Goal: Task Accomplishment & Management: Use online tool/utility

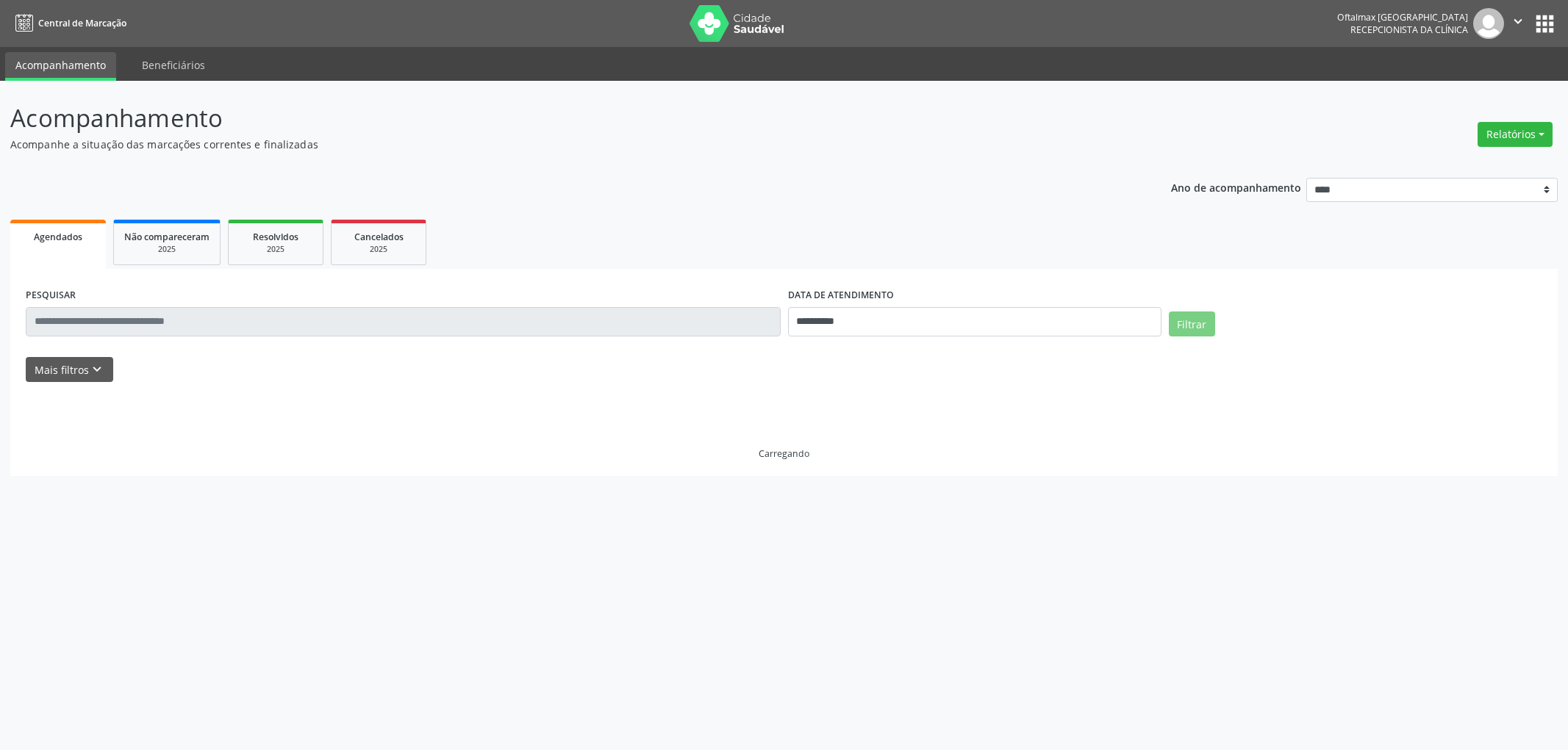
select select "*"
drag, startPoint x: 0, startPoint y: 0, endPoint x: 886, endPoint y: 322, distance: 942.7
click at [886, 322] on input "**********" at bounding box center [974, 322] width 373 height 29
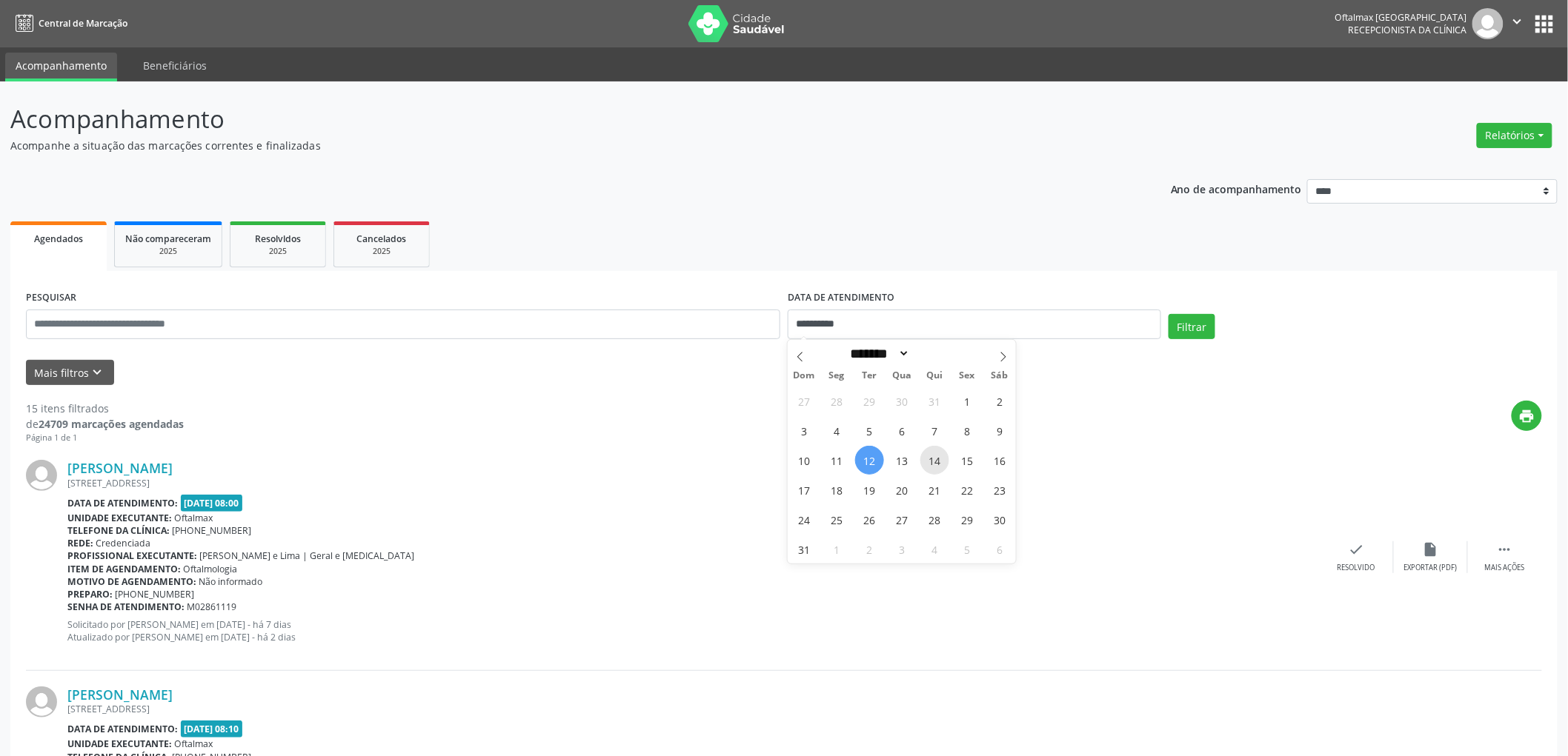
click at [942, 455] on span "14" at bounding box center [935, 461] width 29 height 29
type input "**********"
click at [1183, 327] on button "Filtrar" at bounding box center [1192, 326] width 47 height 25
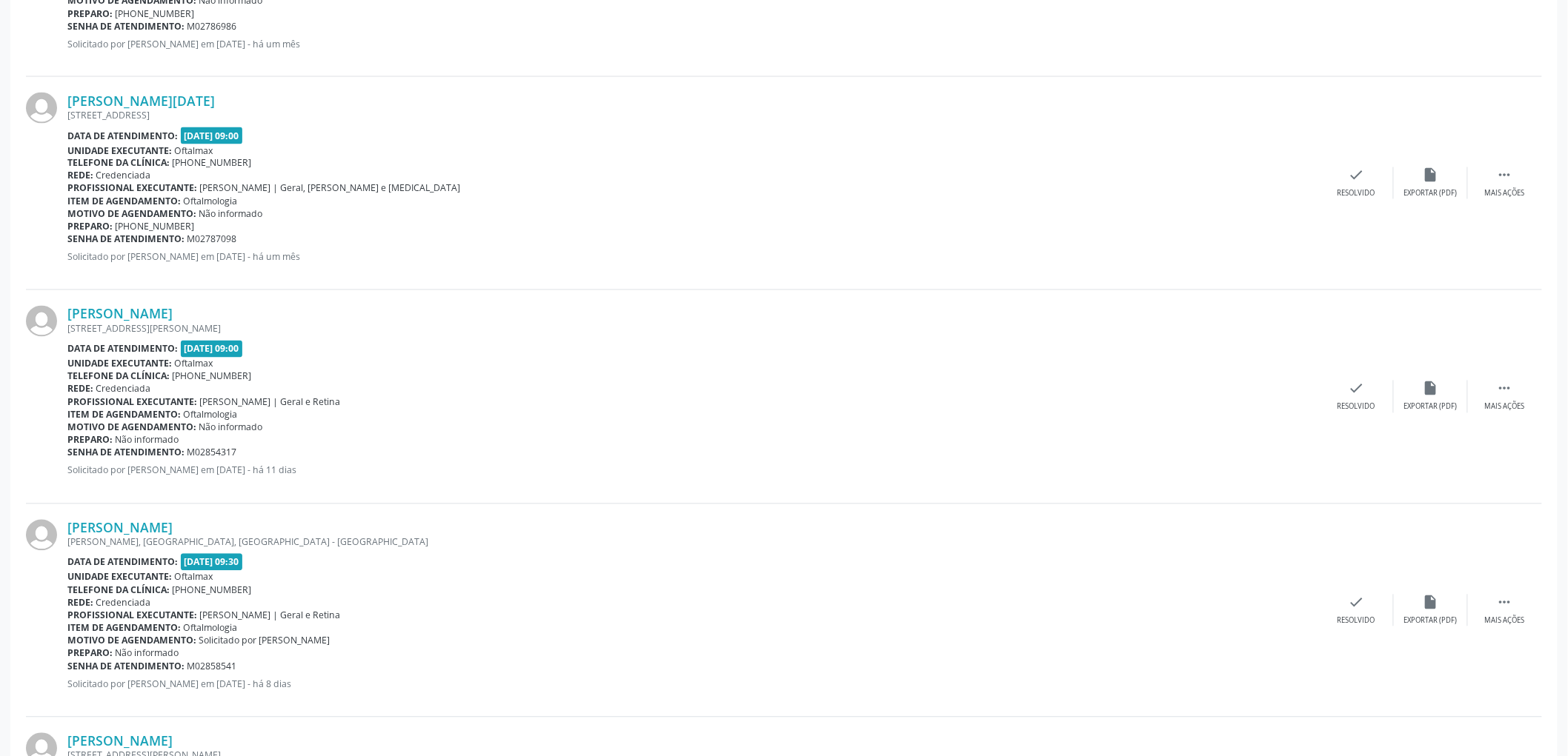
scroll to position [973, 0]
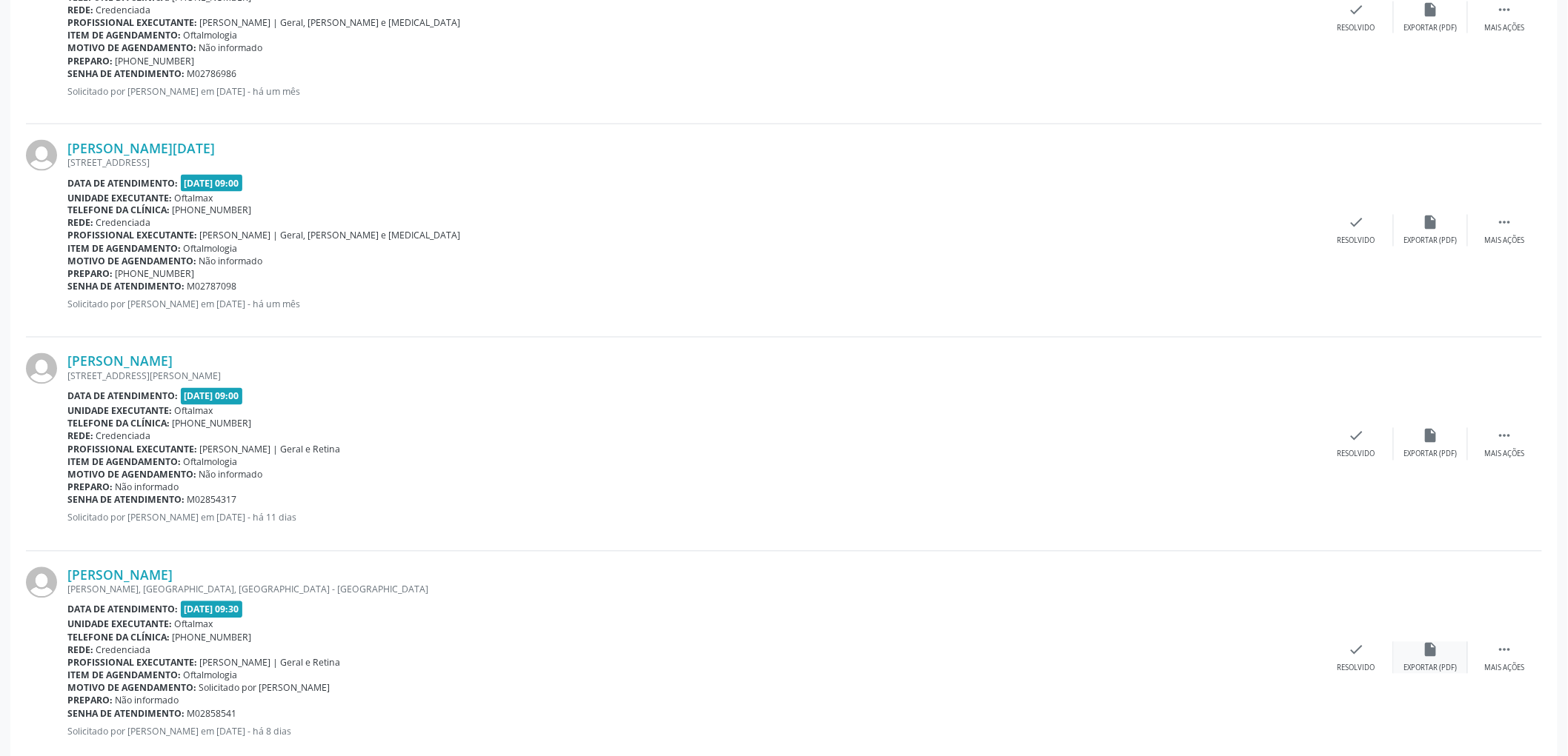
click at [1432, 658] on div "insert_drive_file Exportar (PDF)" at bounding box center [1431, 658] width 74 height 32
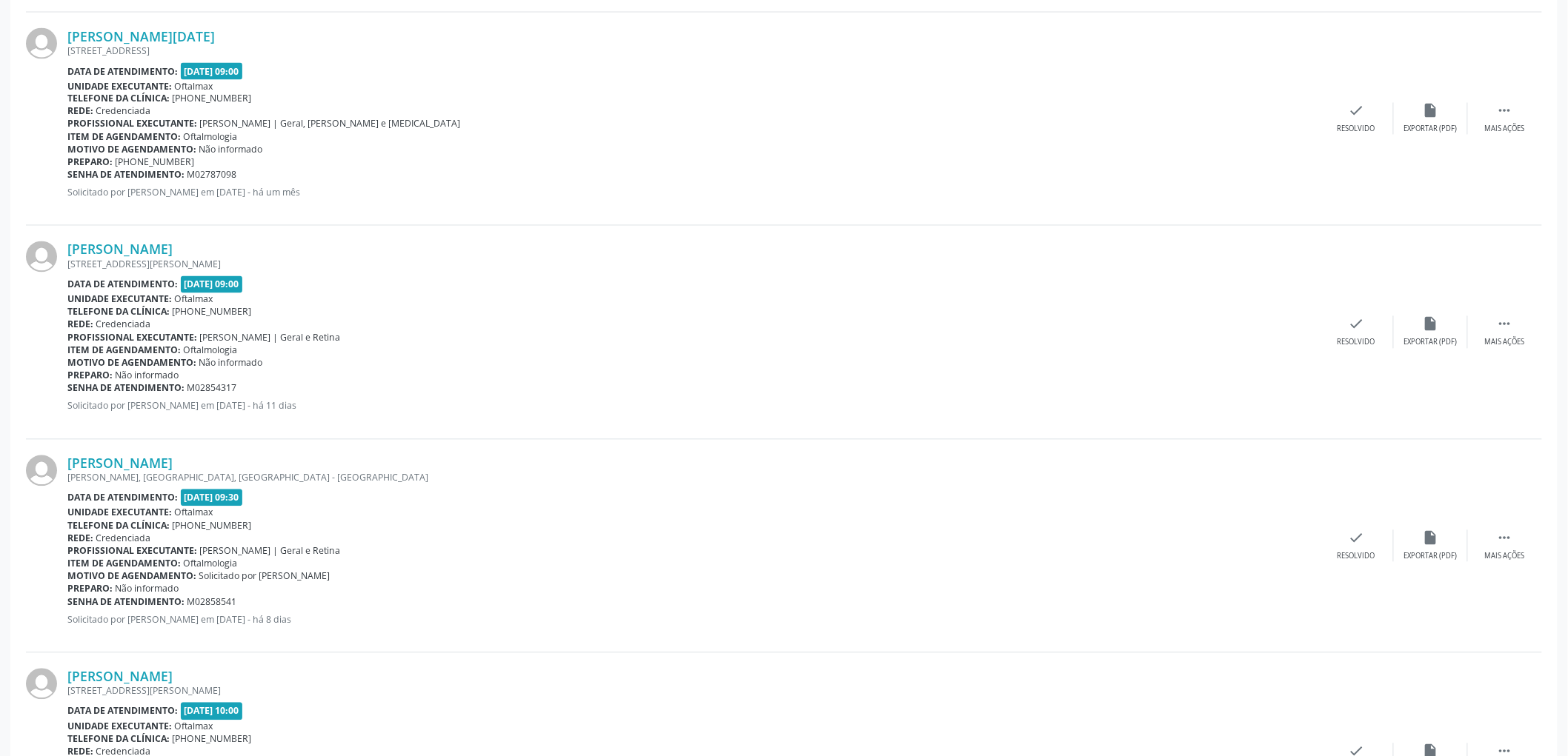
scroll to position [1055, 0]
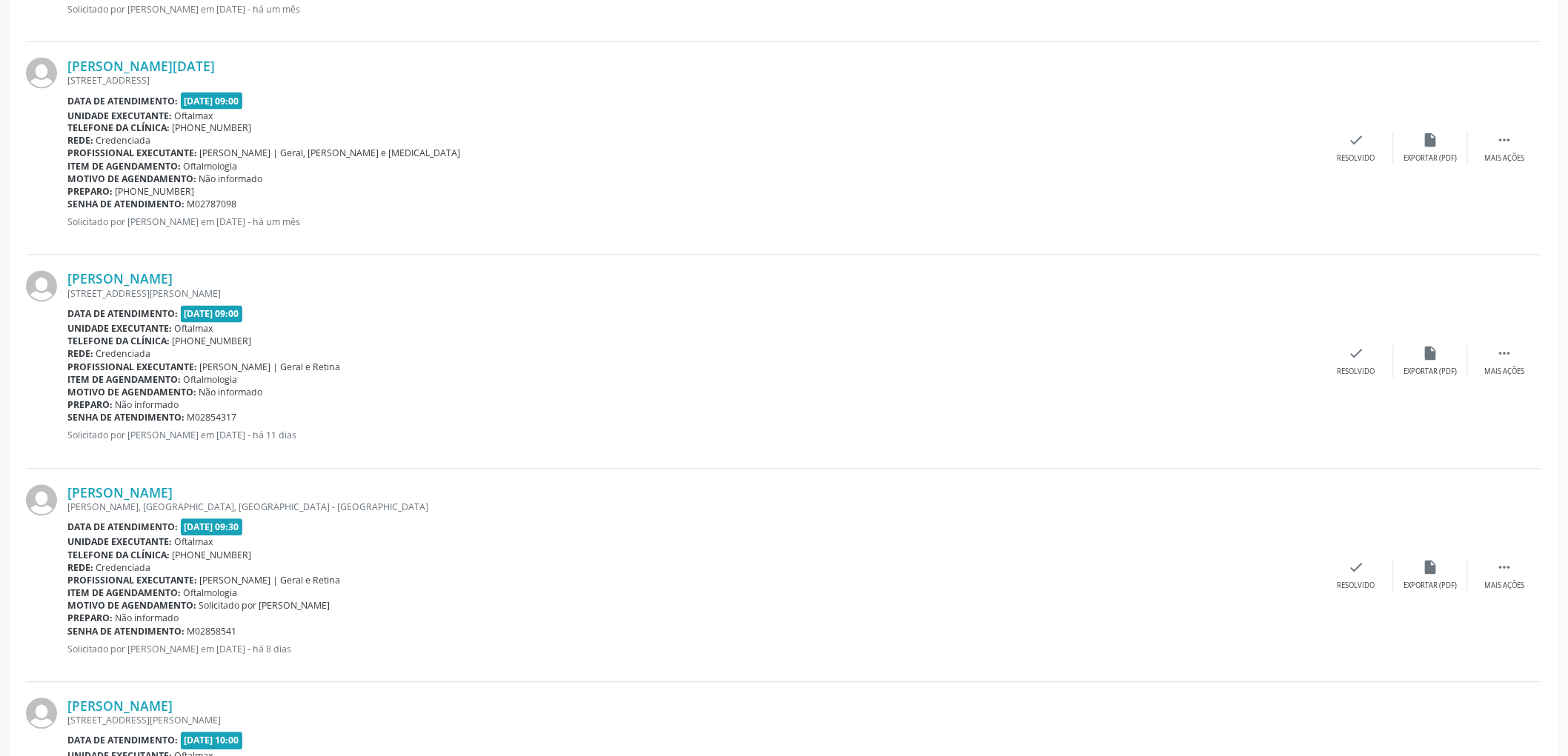
click at [670, 698] on div "[PERSON_NAME]" at bounding box center [694, 706] width 1252 height 16
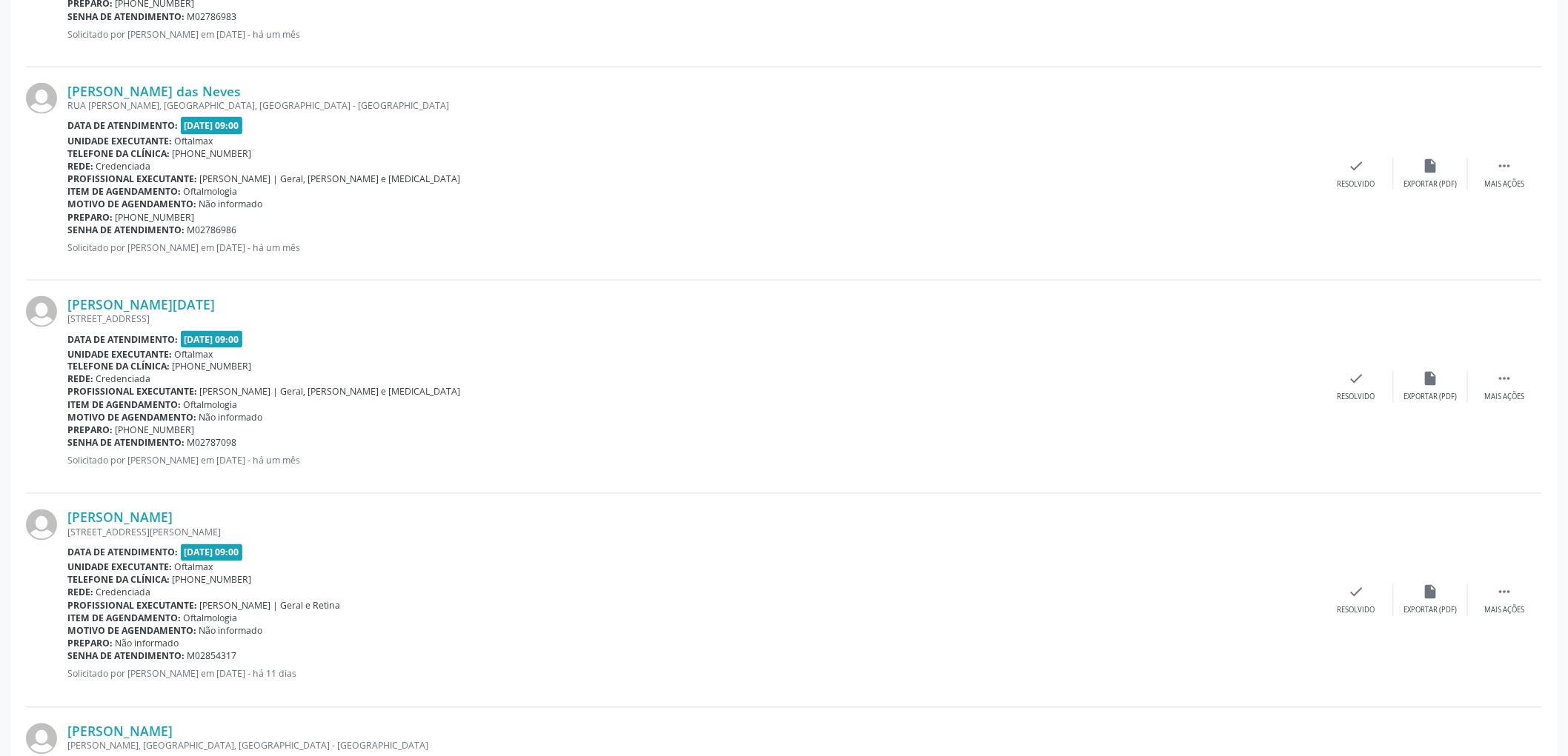
scroll to position [809, 0]
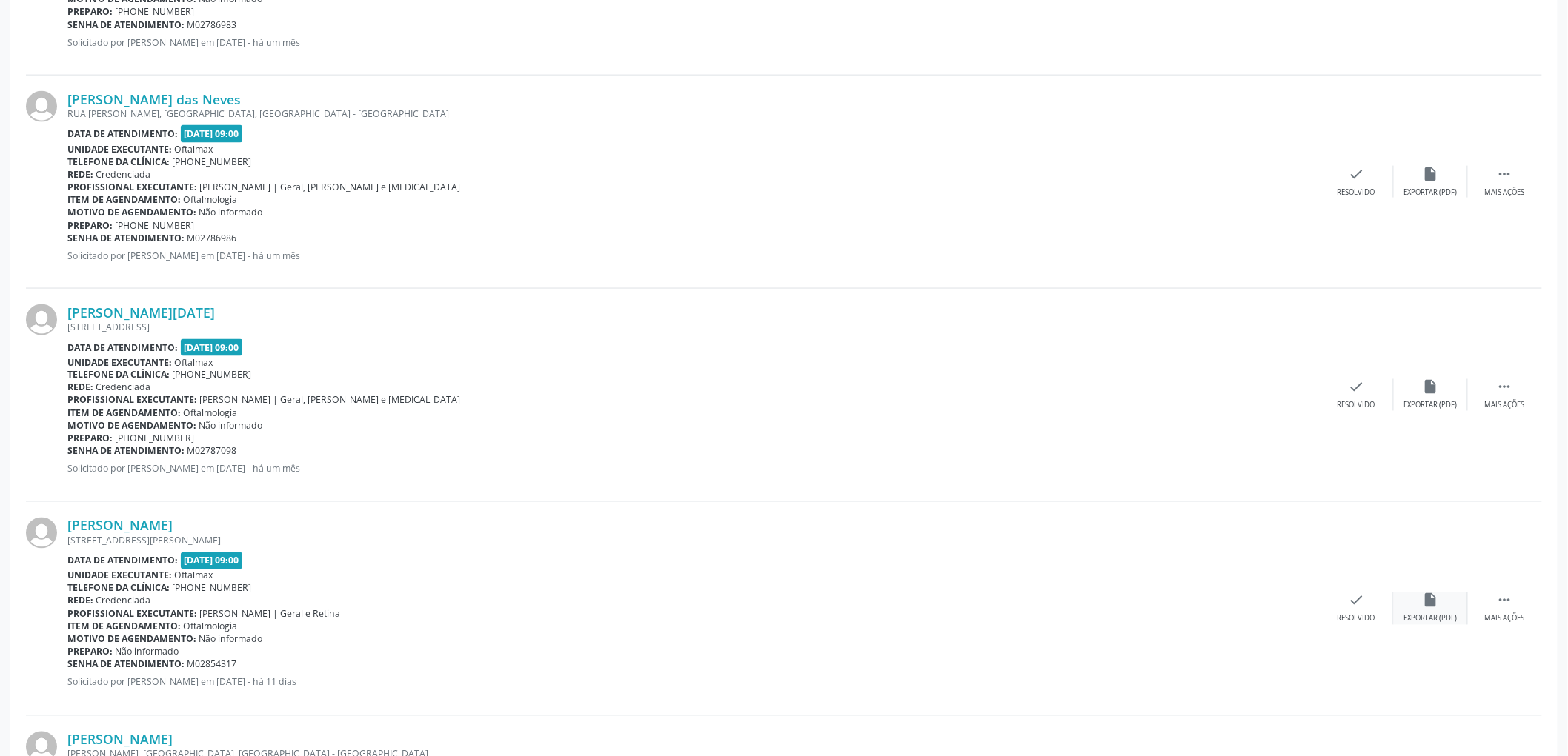
click at [1439, 617] on div "Exportar (PDF)" at bounding box center [1431, 619] width 53 height 10
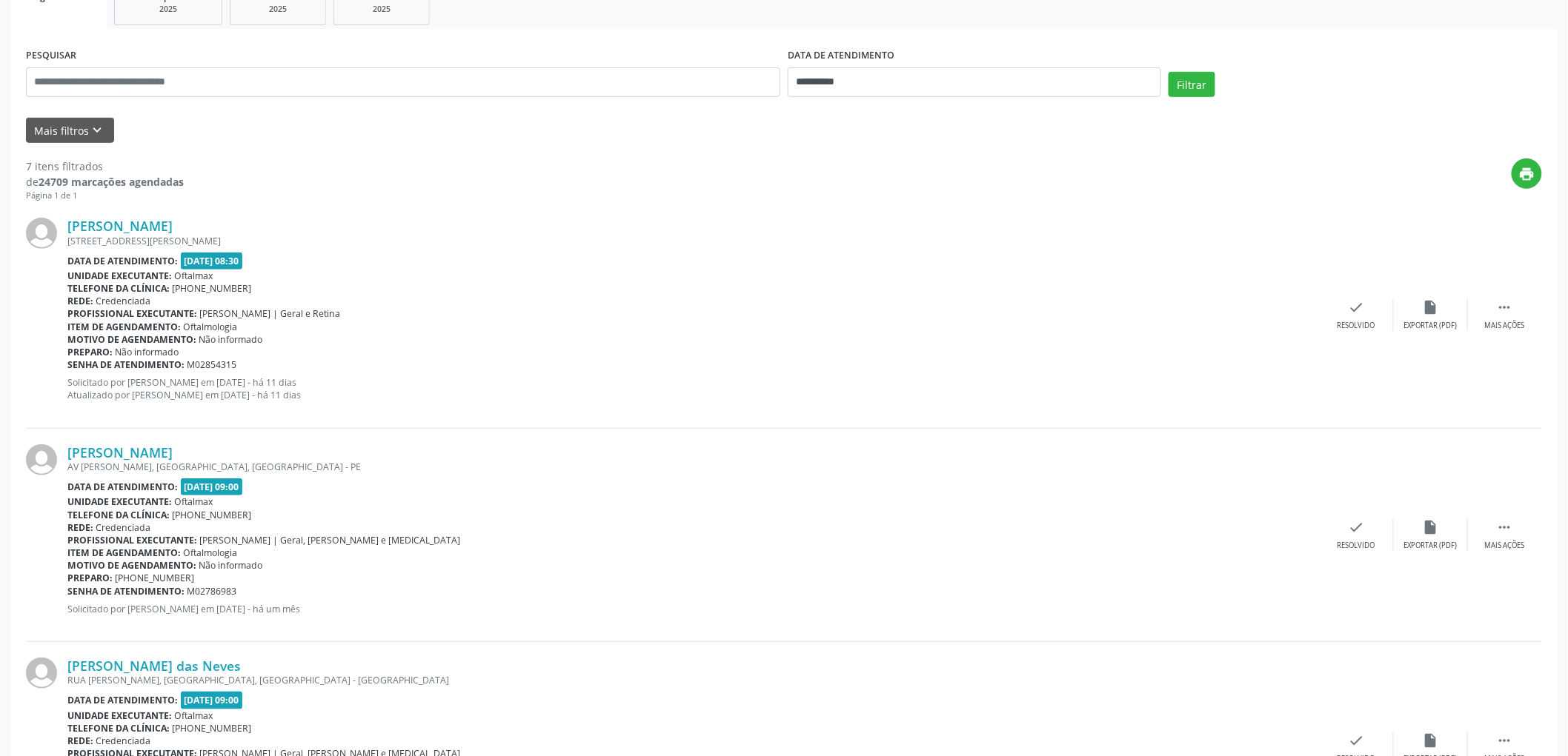
scroll to position [150, 0]
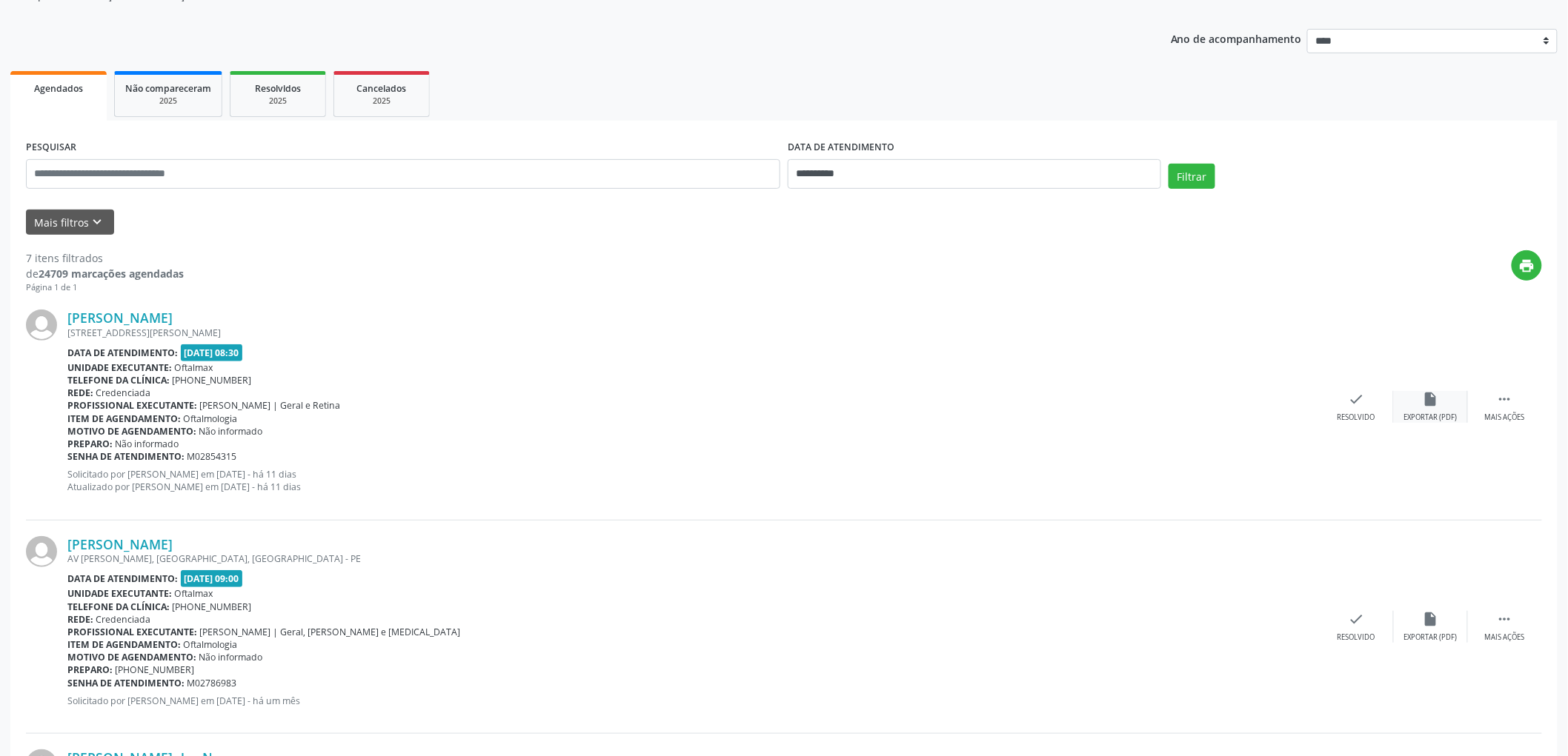
click at [1436, 419] on div "Exportar (PDF)" at bounding box center [1431, 417] width 53 height 10
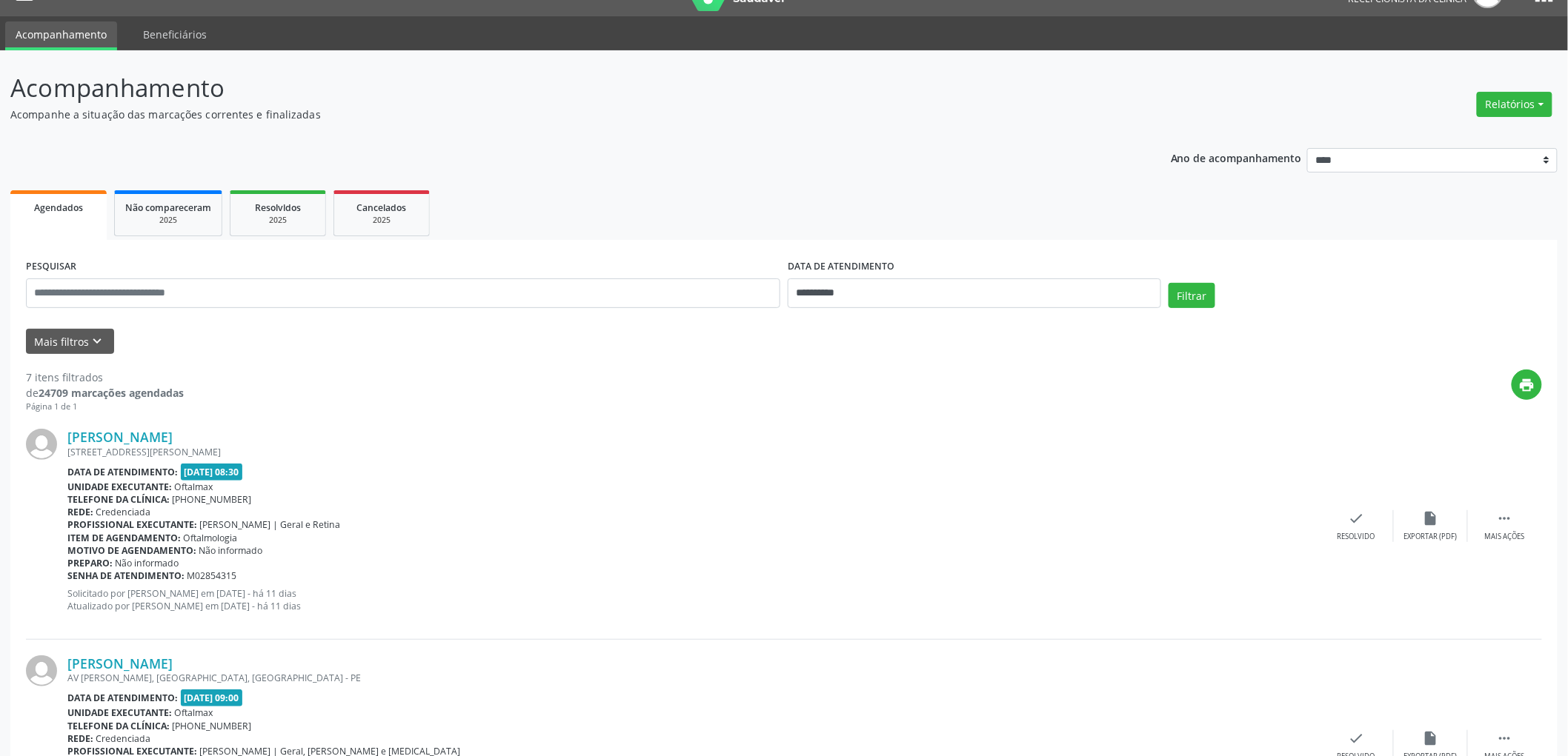
scroll to position [0, 0]
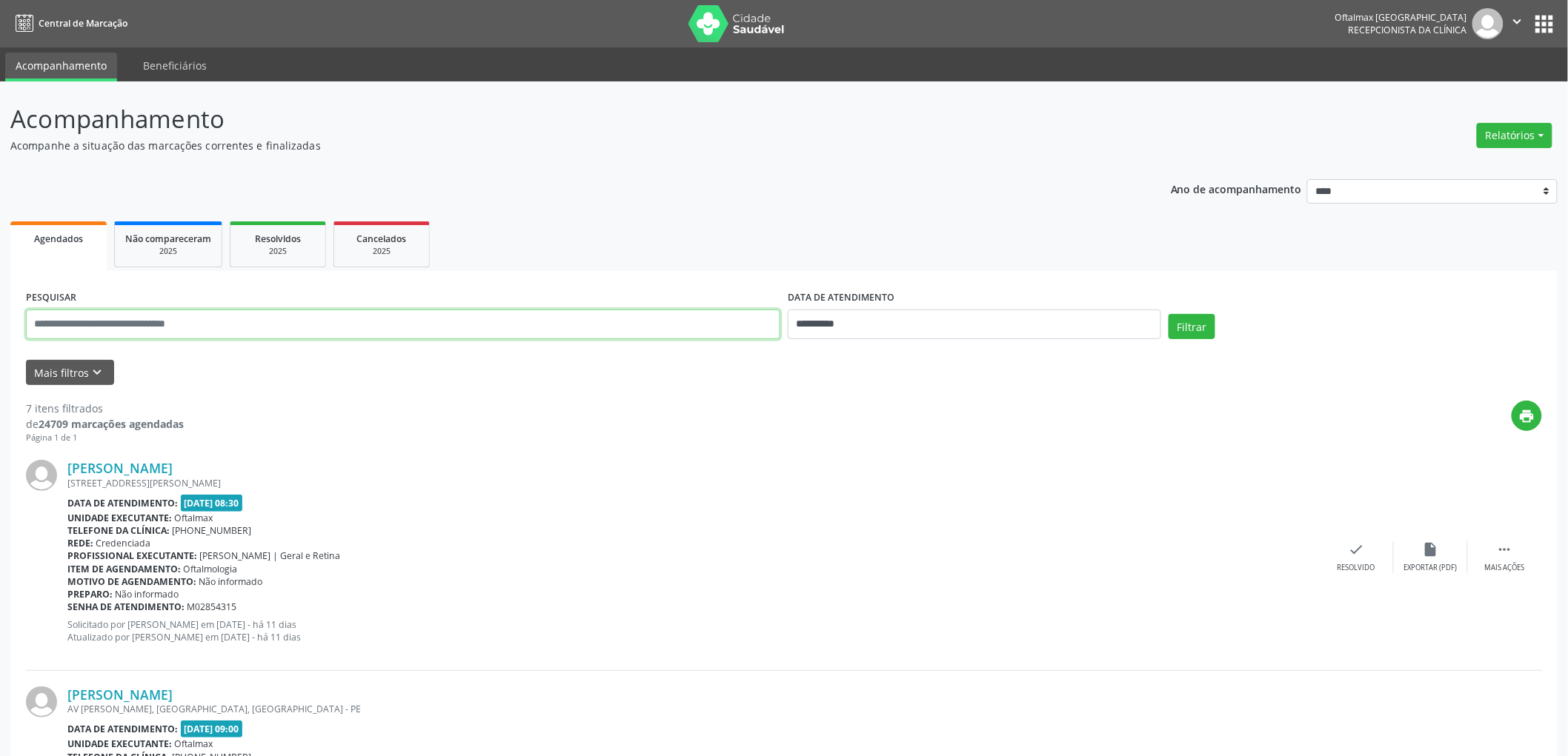
click at [303, 315] on input "text" at bounding box center [403, 324] width 755 height 30
click at [67, 370] on button "Mais filtros keyboard_arrow_down" at bounding box center [70, 373] width 88 height 26
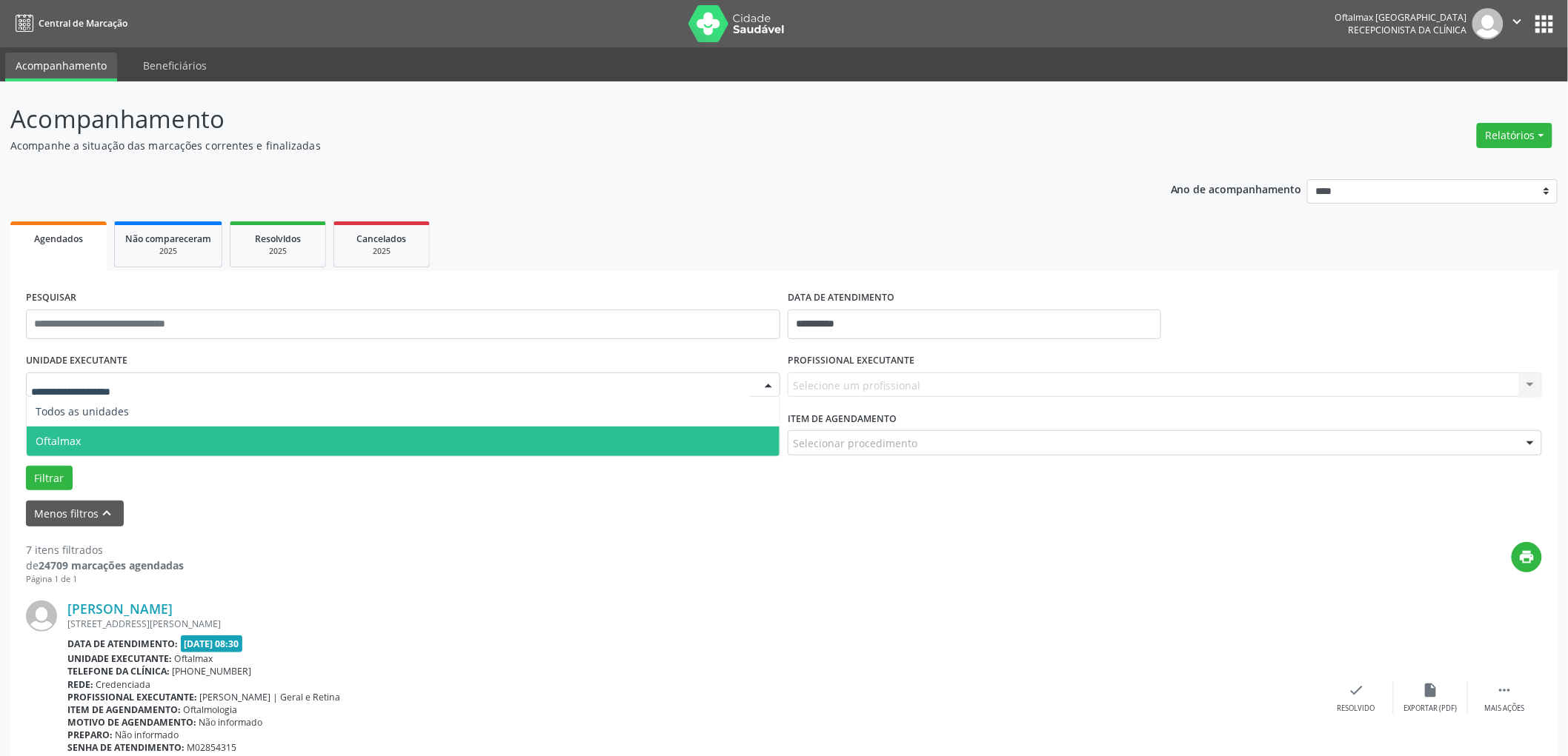
click at [83, 438] on span "Oftalmax" at bounding box center [403, 441] width 753 height 30
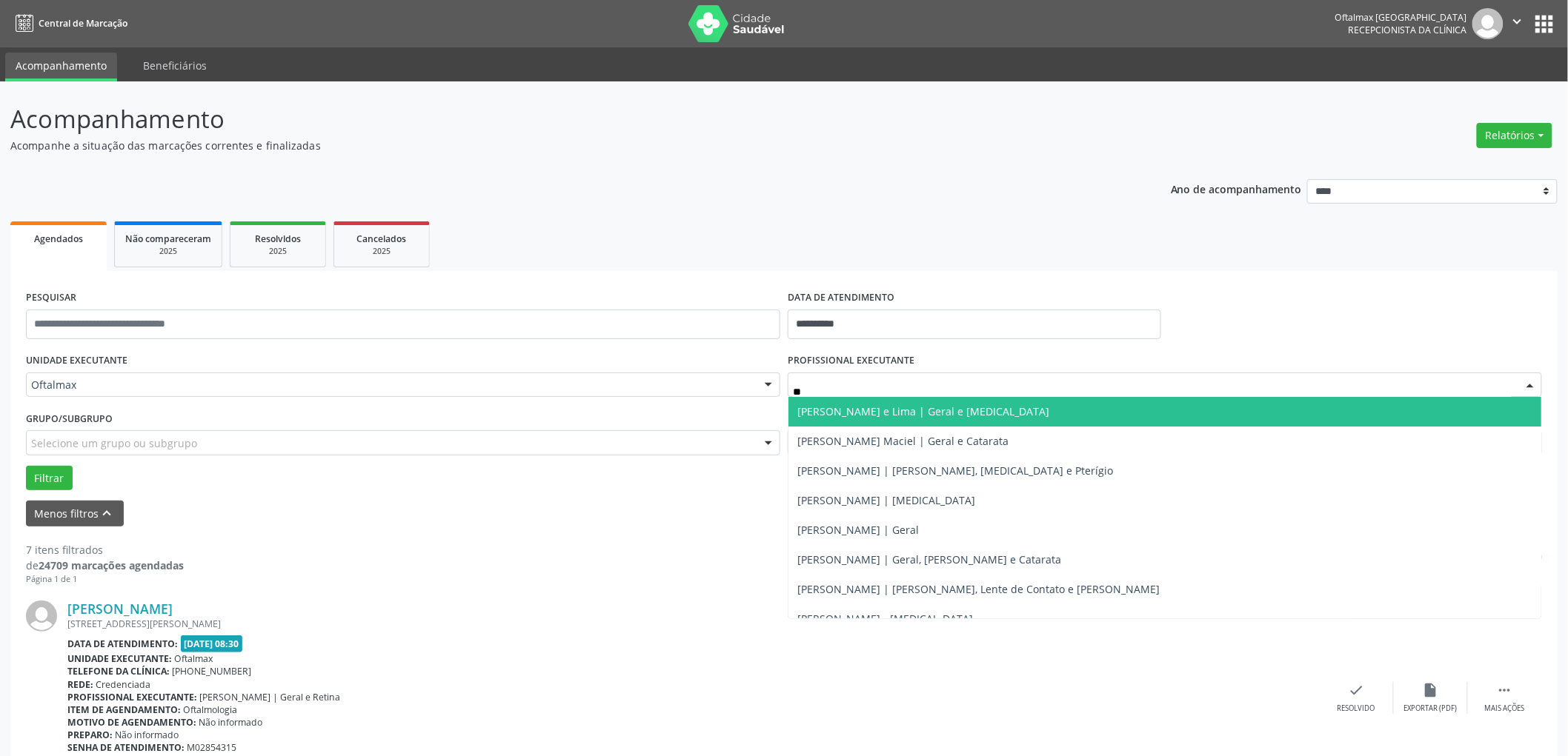
type input "***"
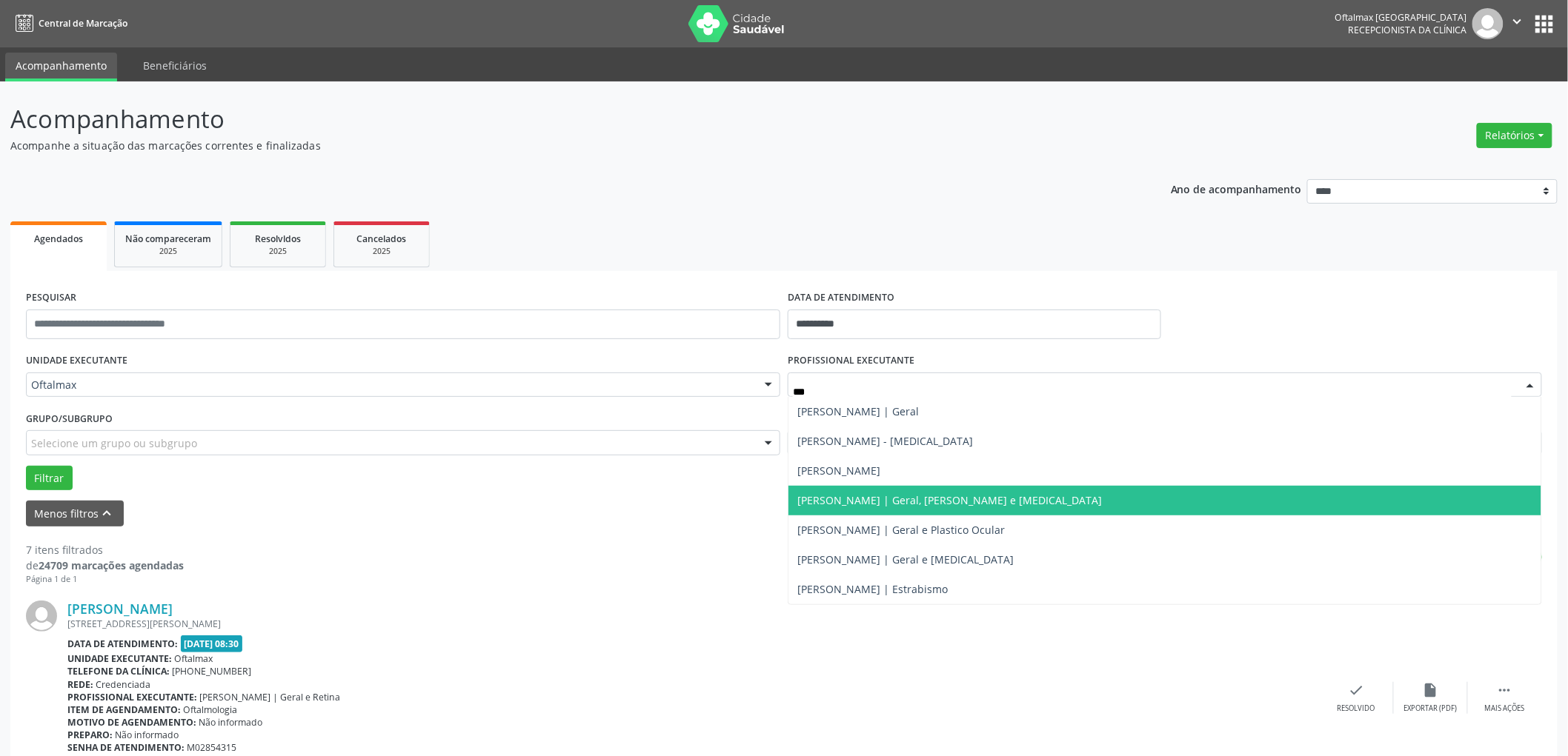
click at [900, 494] on span "[PERSON_NAME] | Geral, [PERSON_NAME] e [MEDICAL_DATA]" at bounding box center [949, 501] width 304 height 14
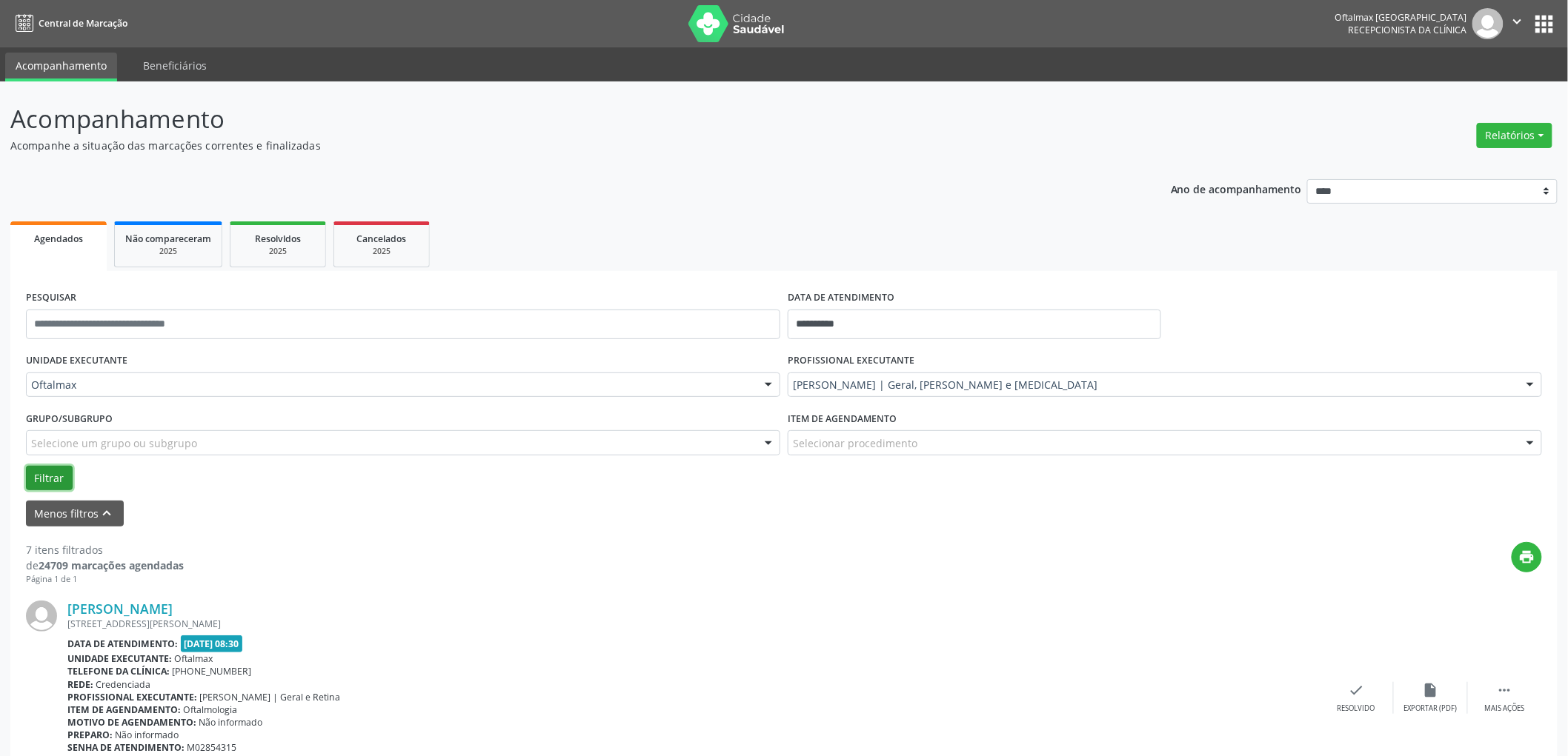
click at [45, 474] on button "Filtrar" at bounding box center [49, 478] width 47 height 25
click at [1516, 16] on icon "" at bounding box center [1517, 22] width 16 height 16
click at [1499, 83] on link "Sair" at bounding box center [1480, 91] width 102 height 21
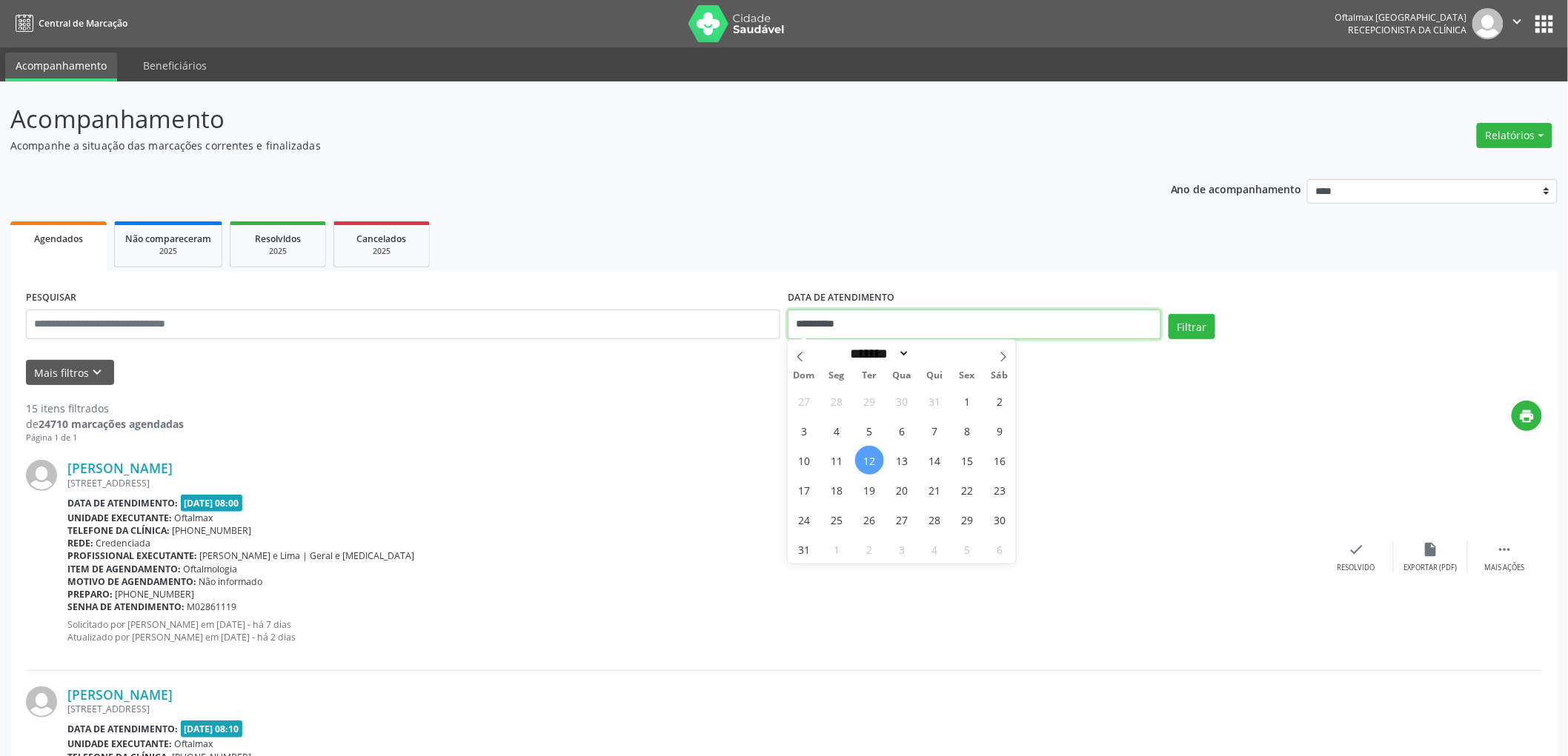
click at [956, 331] on input "**********" at bounding box center [974, 324] width 373 height 30
click at [905, 463] on span "13" at bounding box center [902, 461] width 29 height 29
type input "**********"
click at [906, 463] on span "13" at bounding box center [902, 461] width 29 height 29
click at [1203, 334] on button "Filtrar" at bounding box center [1192, 326] width 47 height 25
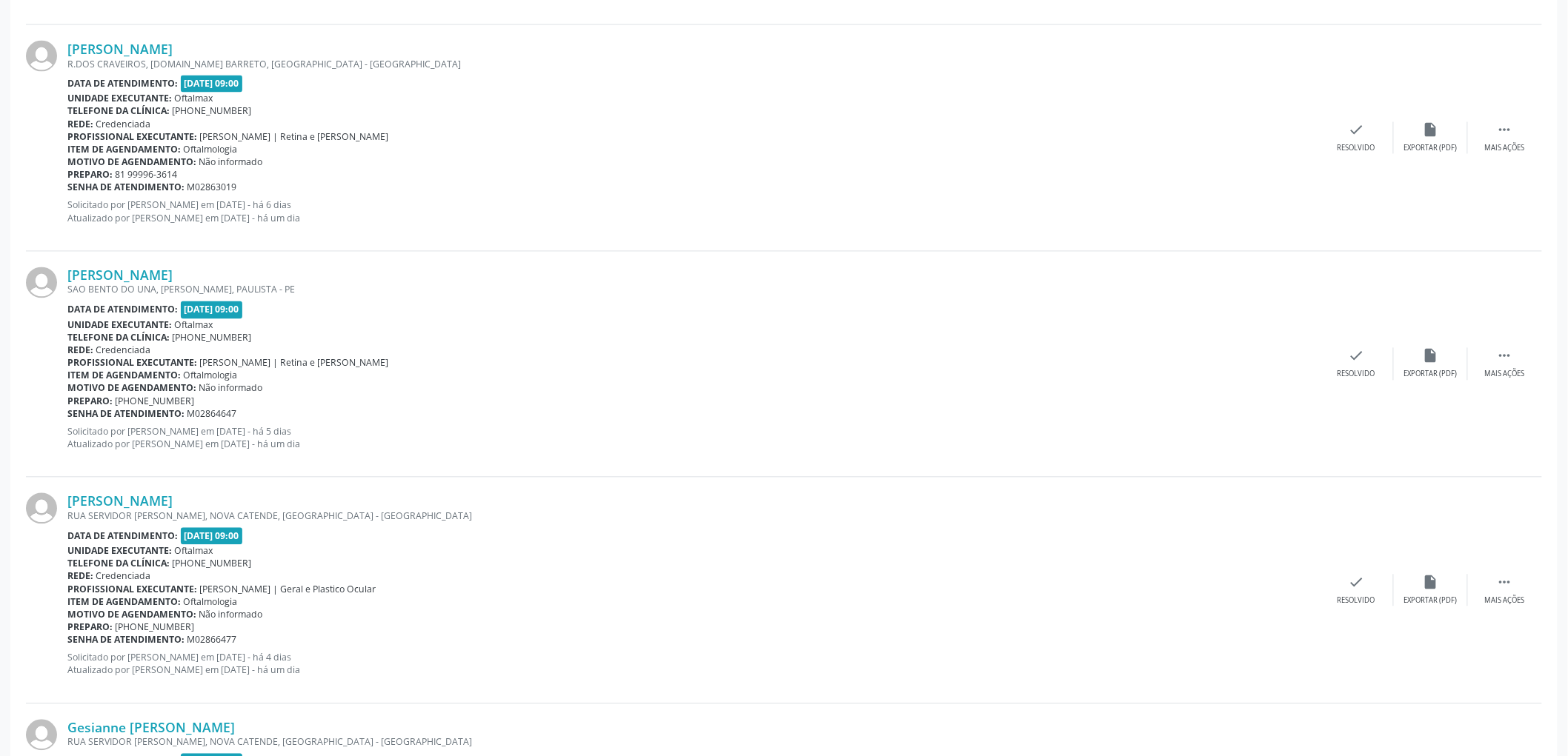
scroll to position [1152, 0]
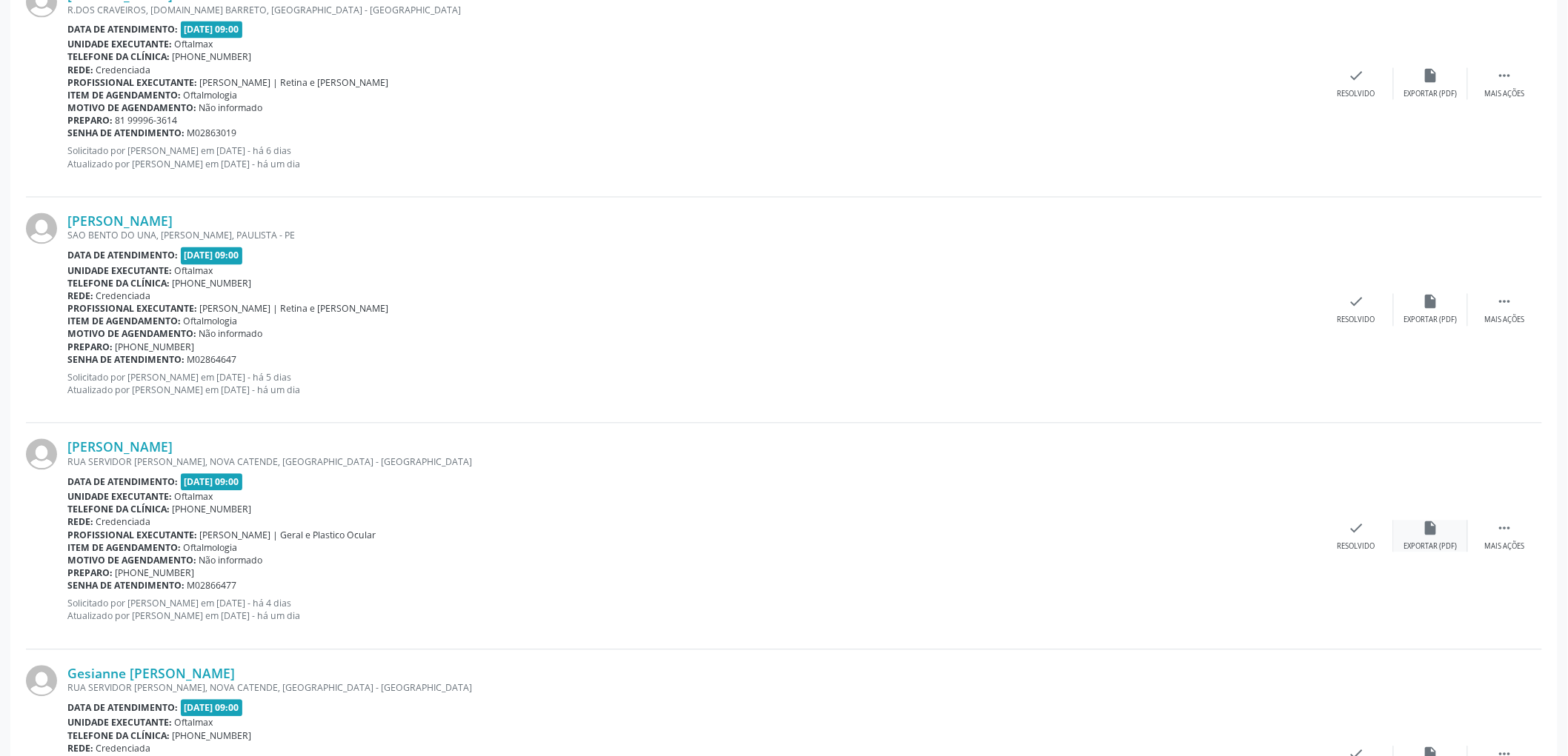
click at [1430, 543] on div "Exportar (PDF)" at bounding box center [1431, 547] width 53 height 10
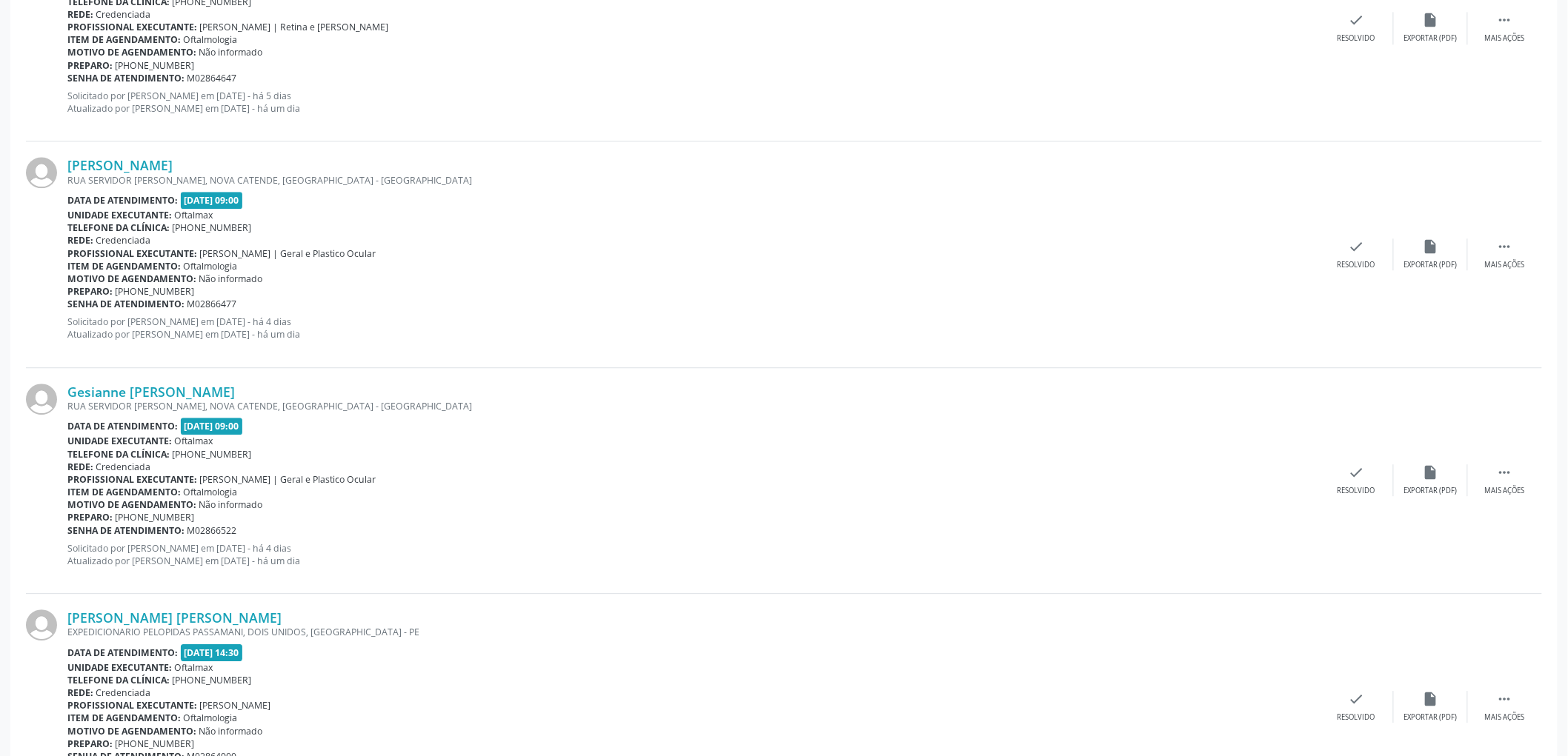
scroll to position [1563, 0]
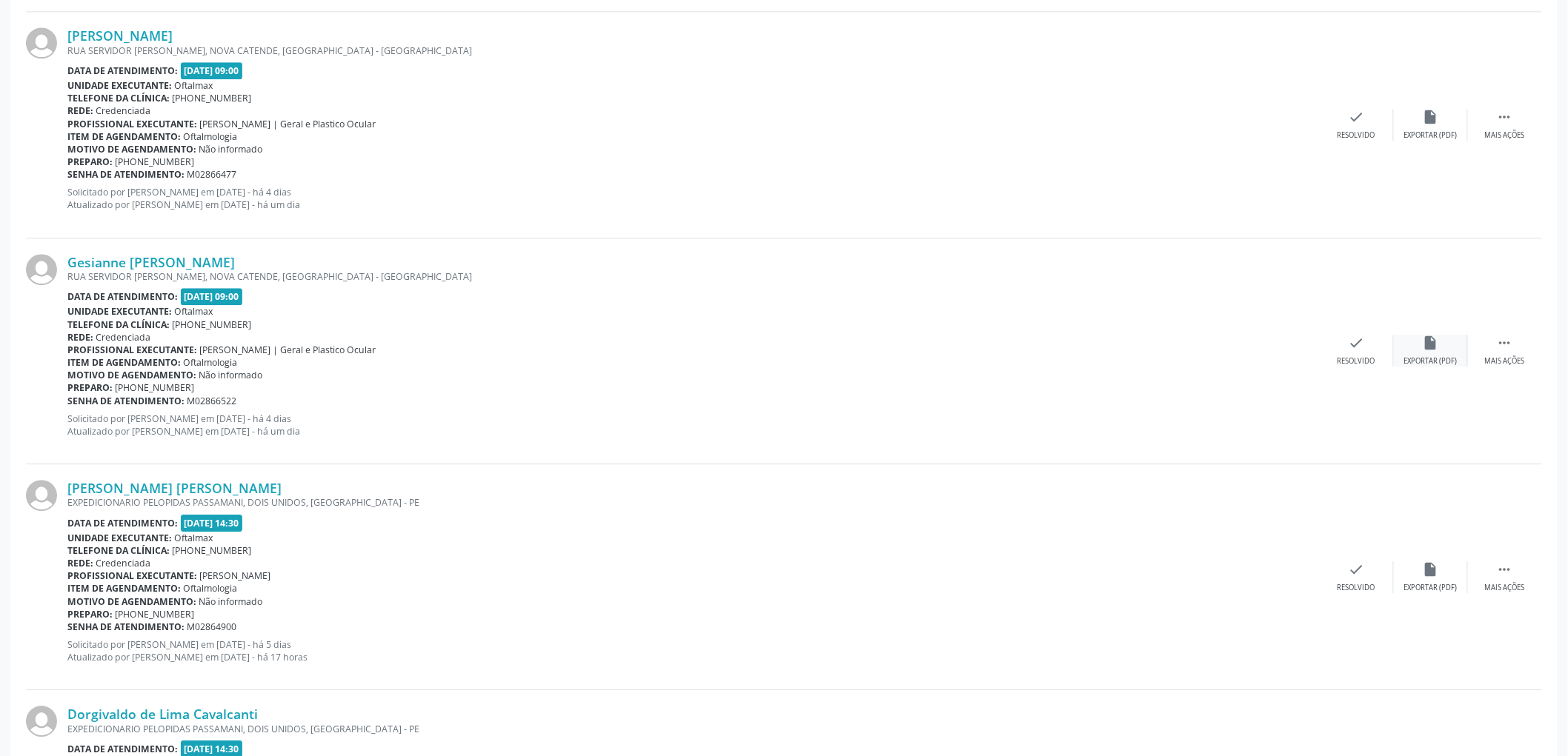
click at [1432, 335] on icon "insert_drive_file" at bounding box center [1431, 343] width 16 height 16
click at [1431, 359] on div "Exportar (PDF)" at bounding box center [1431, 361] width 53 height 10
